Goal: Task Accomplishment & Management: Complete application form

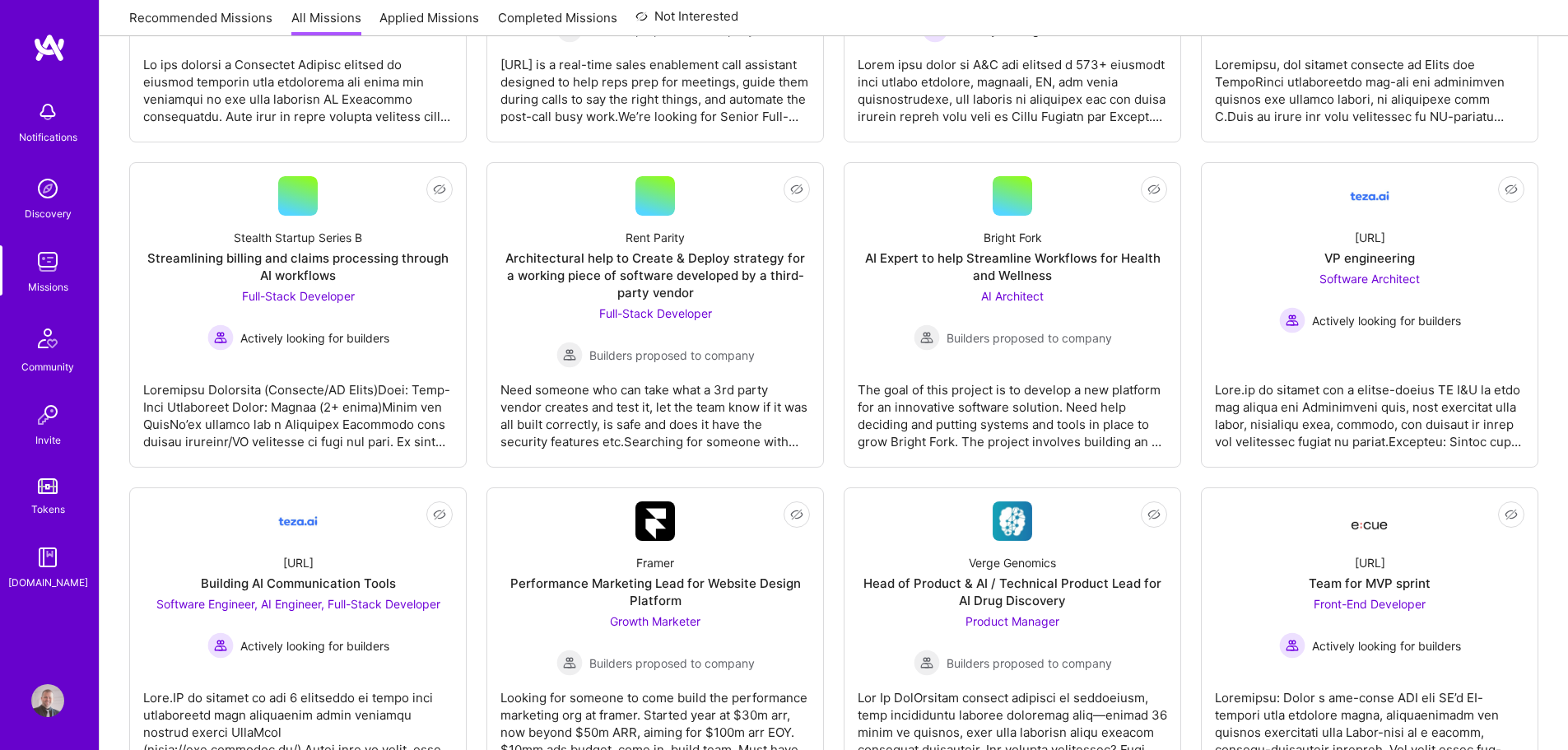
scroll to position [2384, 0]
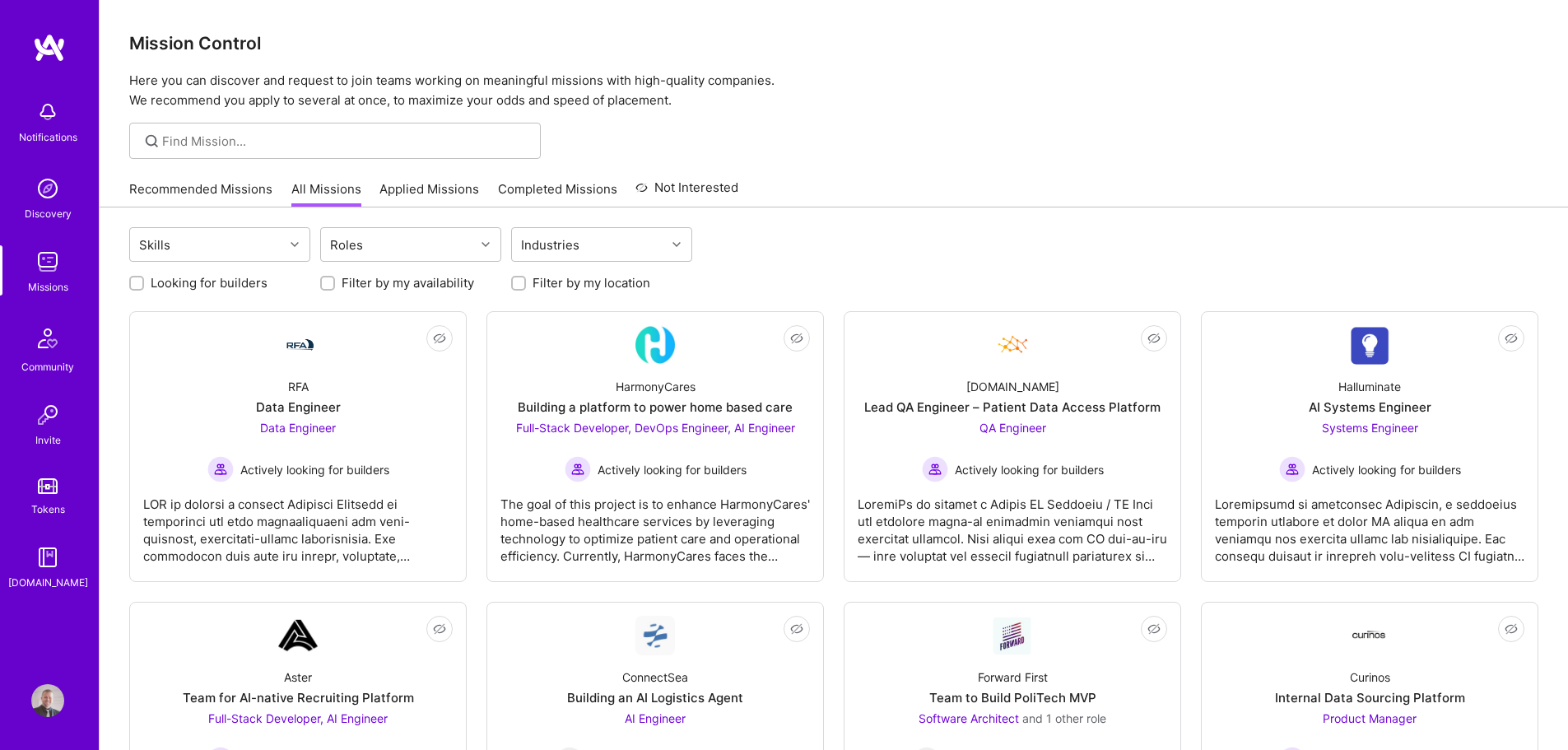
scroll to position [284, 0]
click at [436, 187] on link "Applied Missions" at bounding box center [429, 194] width 99 height 27
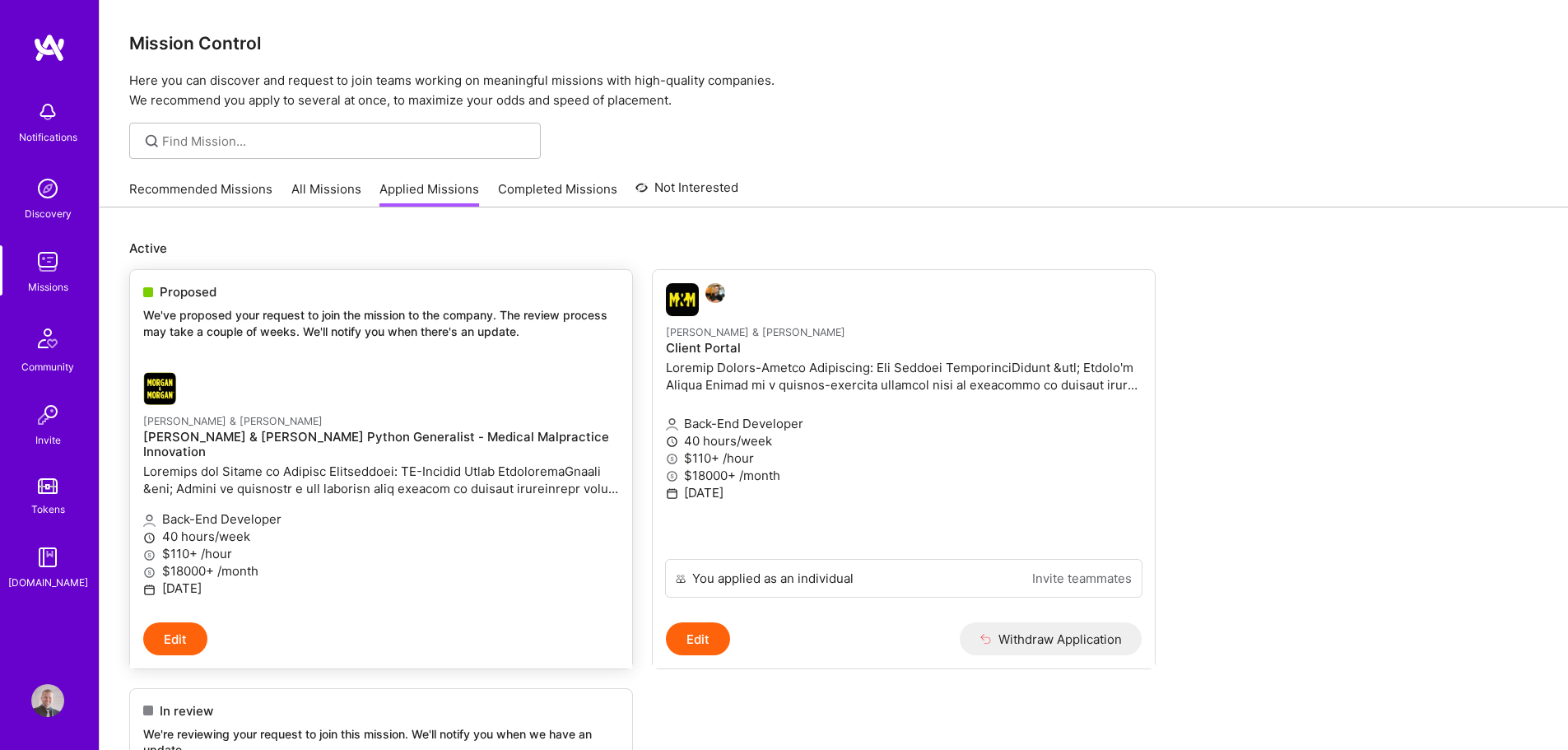
click at [301, 437] on h4 "[PERSON_NAME] & [PERSON_NAME] Python Generalist - Medical Malpractice Innovation" at bounding box center [381, 444] width 476 height 30
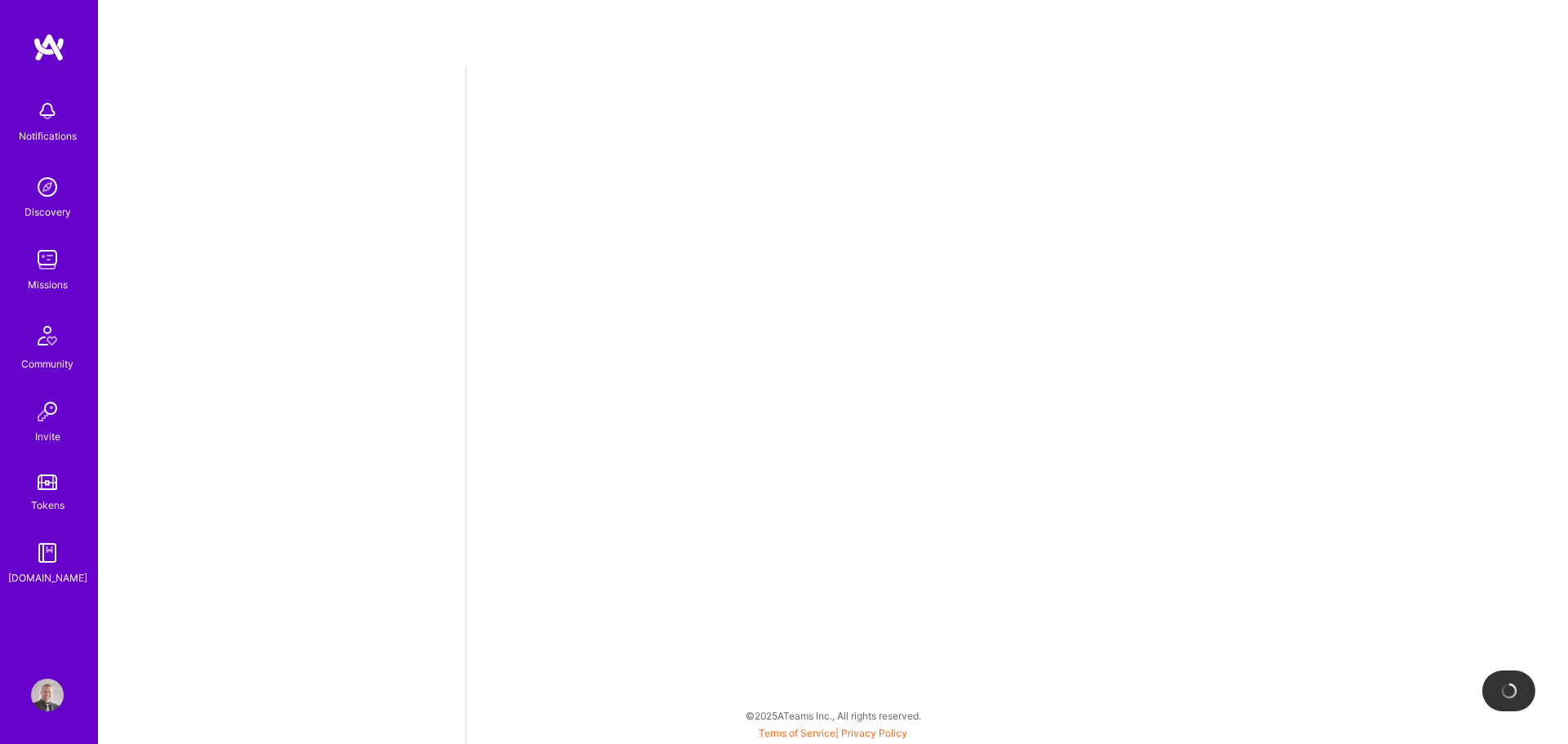
select select "SI"
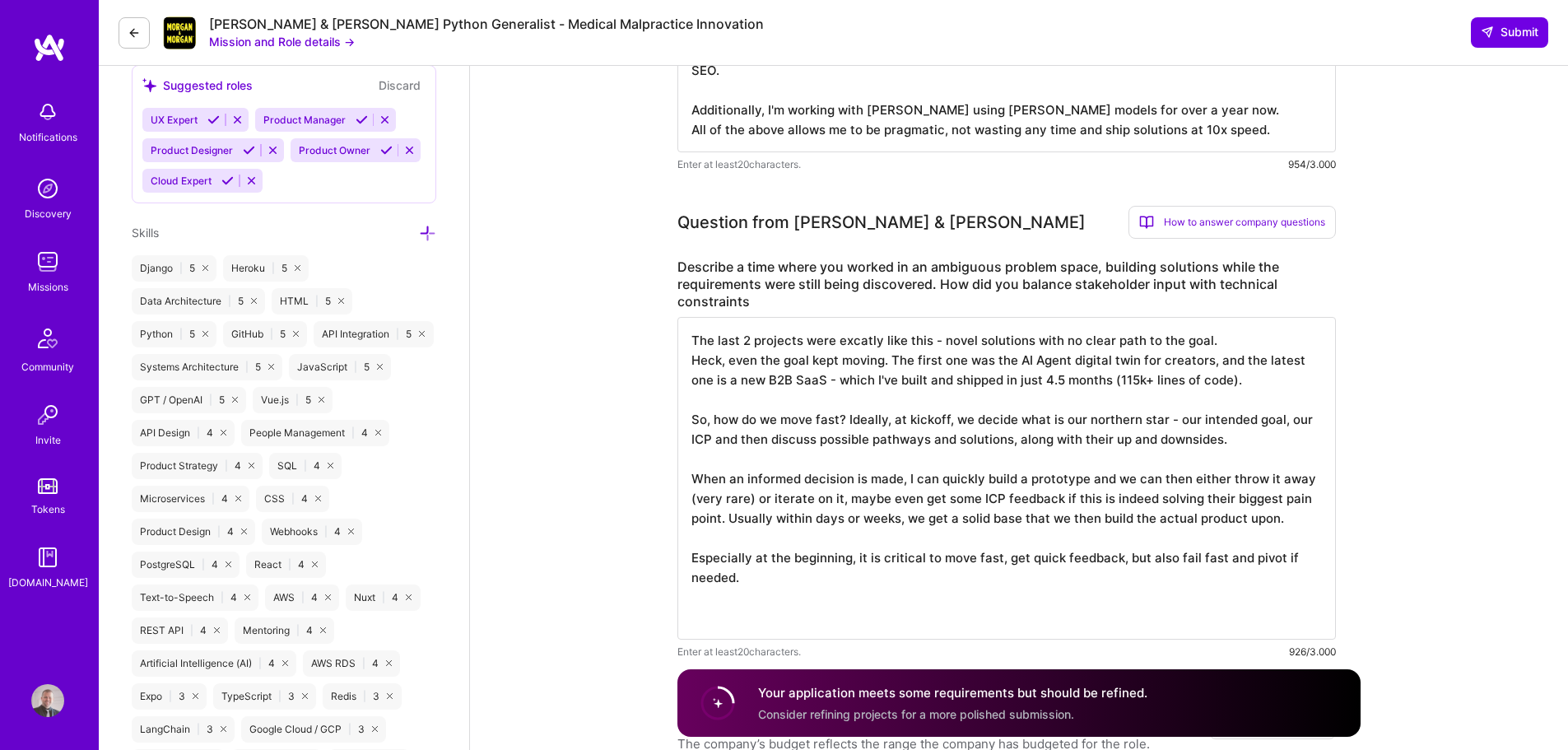
scroll to position [576, 0]
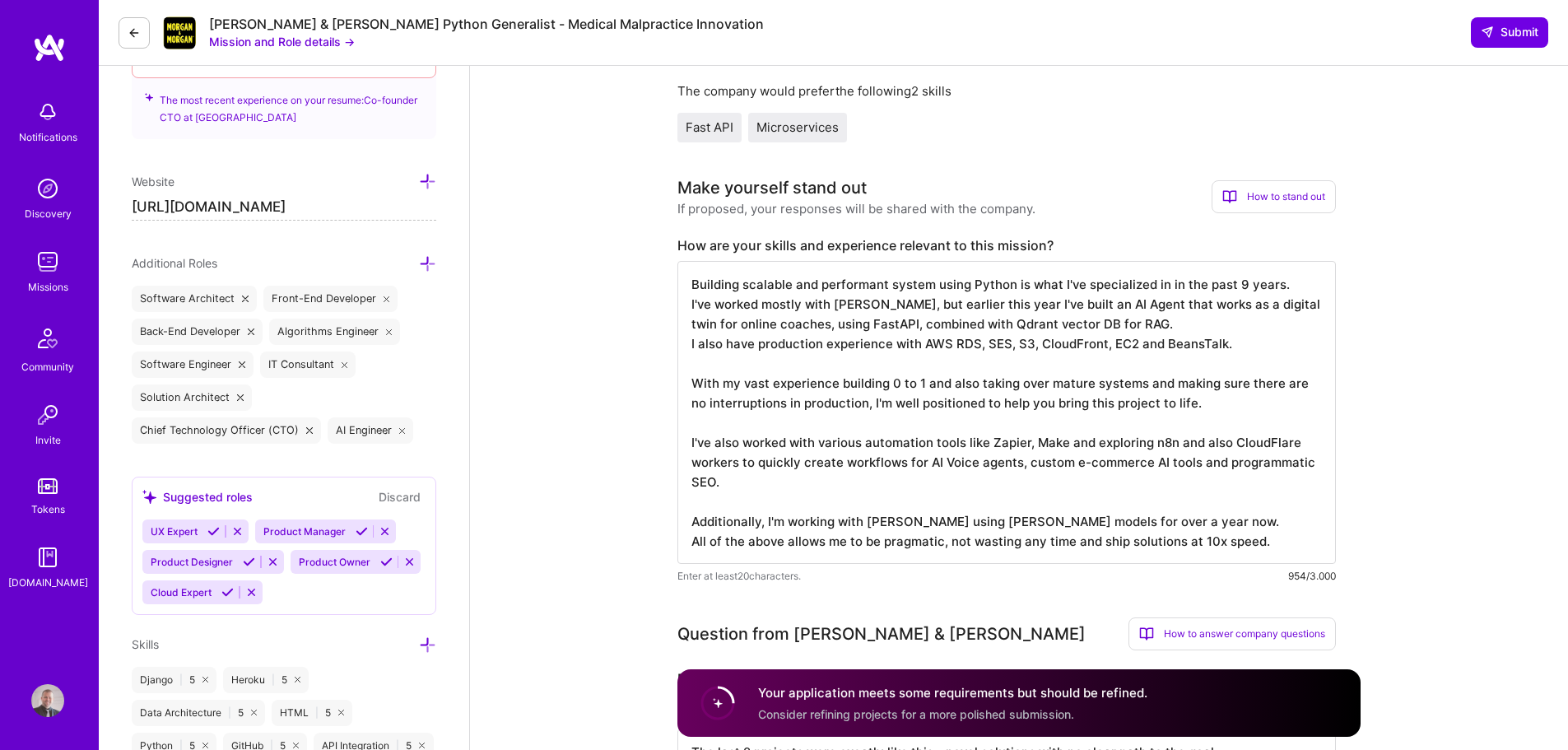
drag, startPoint x: 665, startPoint y: 431, endPoint x: 673, endPoint y: 423, distance: 11.3
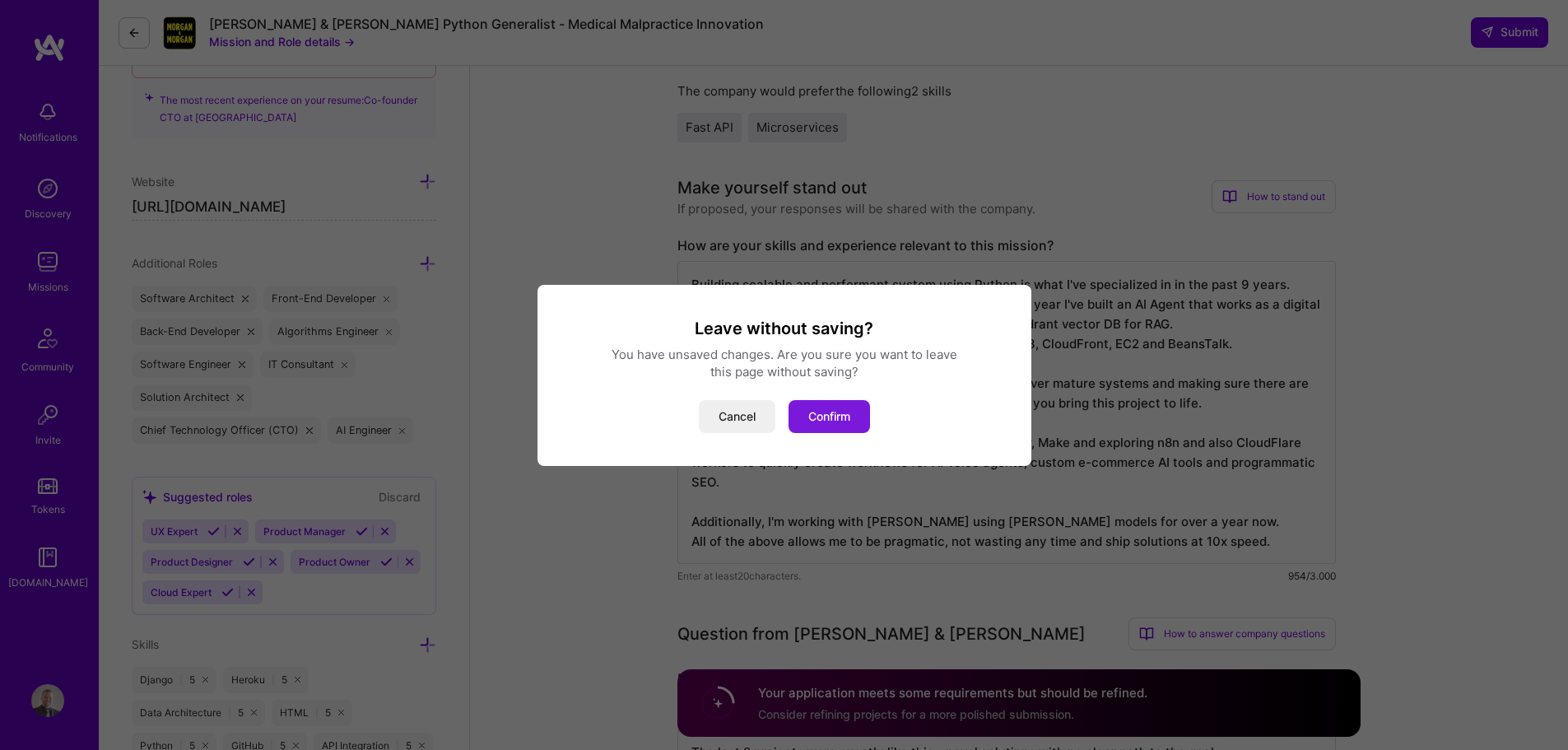
click at [823, 409] on button "Confirm" at bounding box center [829, 416] width 81 height 32
